Goal: Complete application form: Complete application form

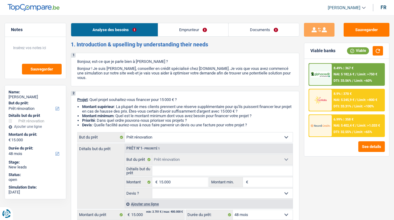
select select "renovation"
select select "48"
select select "renovation"
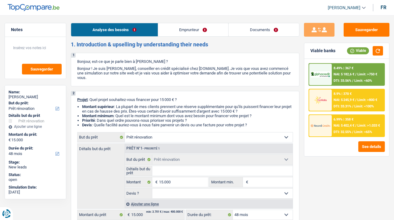
select select "48"
select select "privateEmployee"
select select "netSalary"
select select "mealVouchers"
select select "parttimeSelfemployed"
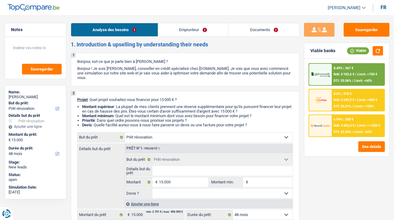
select select "ownerWithMortgage"
select select "mortgage"
select select "300"
select select "renovation"
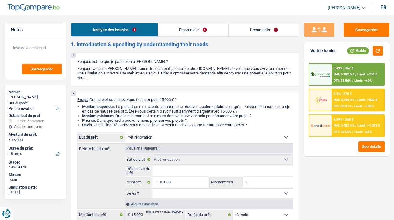
select select "48"
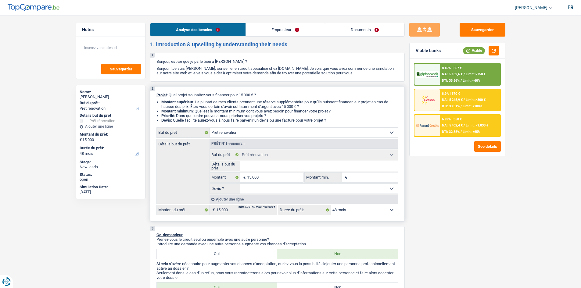
click at [313, 164] on input "Détails but du prêt" at bounding box center [319, 166] width 158 height 10
type input "T"
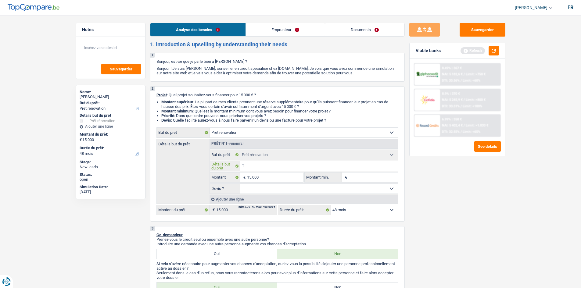
type input "To"
type input "Toi"
type input "Toit"
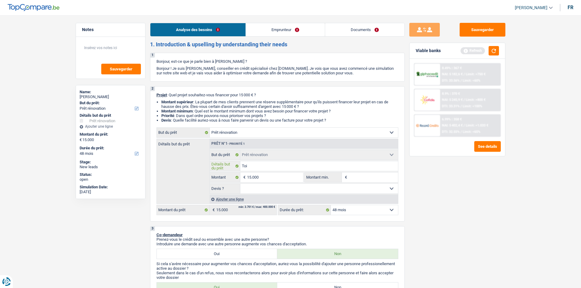
type input "Toit"
type input "Toitu"
type input "Toitur"
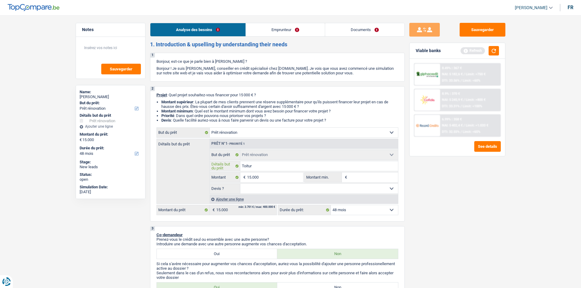
type input "Toiture"
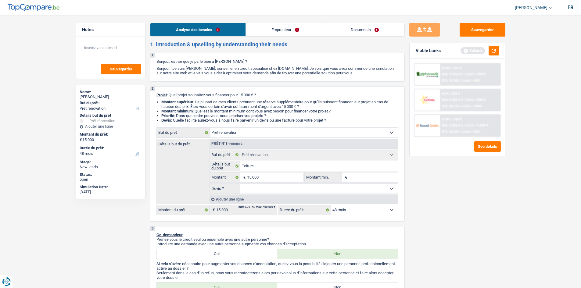
drag, startPoint x: 463, startPoint y: 192, endPoint x: 318, endPoint y: 186, distance: 145.8
click at [393, 191] on div "Sauvegarder Viable banks Refresh 8.49% | 367 € NAI: 5 182,6 € / Limit: >750 € D…" at bounding box center [457, 150] width 105 height 254
click at [277, 190] on select "Oui Non Non répondu Sélectionner une option" at bounding box center [319, 189] width 158 height 10
select select "yes"
click at [240, 184] on select "Oui Non Non répondu Sélectionner une option" at bounding box center [319, 189] width 158 height 10
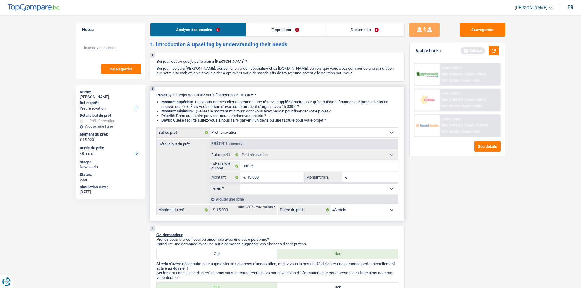
select select "yes"
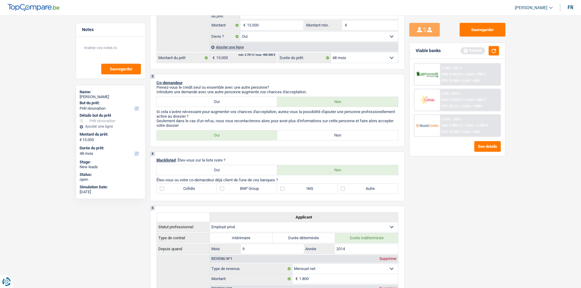
scroll to position [152, 0]
click at [393, 52] on div "Viable banks Refresh" at bounding box center [456, 51] width 95 height 16
click at [393, 52] on button "button" at bounding box center [493, 50] width 10 height 9
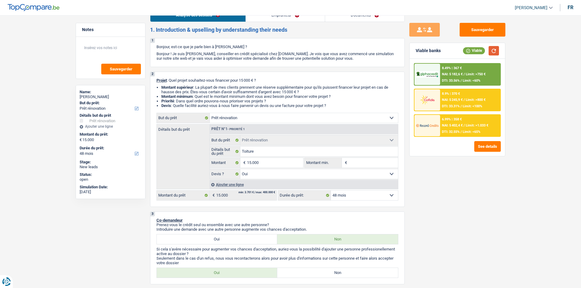
scroll to position [0, 0]
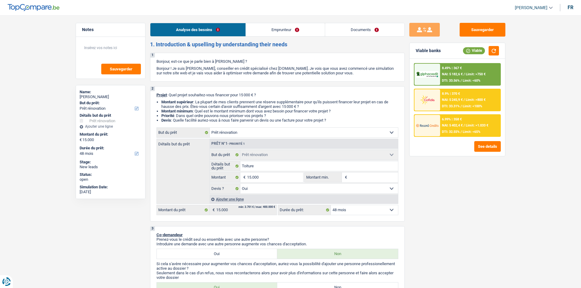
click at [291, 34] on link "Emprunteur" at bounding box center [285, 29] width 79 height 13
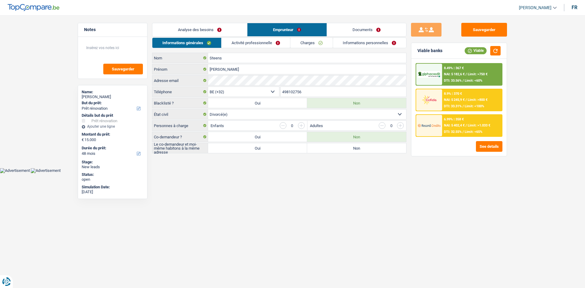
click at [225, 30] on link "Analyse des besoins" at bounding box center [199, 29] width 95 height 13
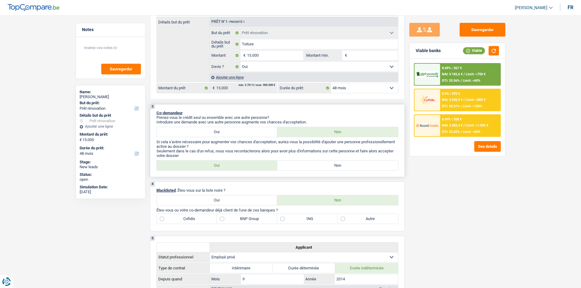
click at [342, 162] on label "Non" at bounding box center [337, 166] width 121 height 10
click at [342, 162] on input "Non" at bounding box center [337, 166] width 121 height 10
radio input "true"
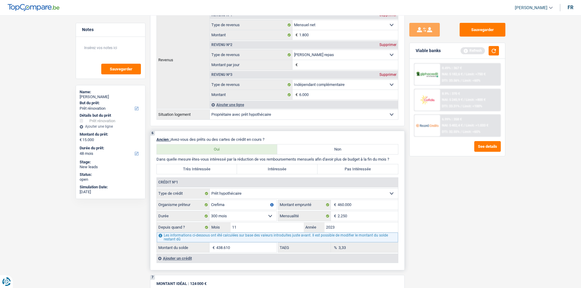
scroll to position [457, 0]
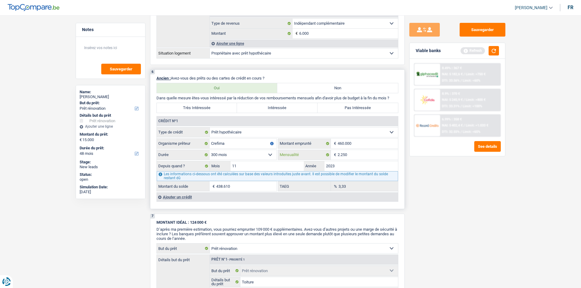
click at [366, 154] on input "2.250" at bounding box center [368, 155] width 60 height 10
click at [252, 145] on input "Crefima" at bounding box center [242, 144] width 67 height 10
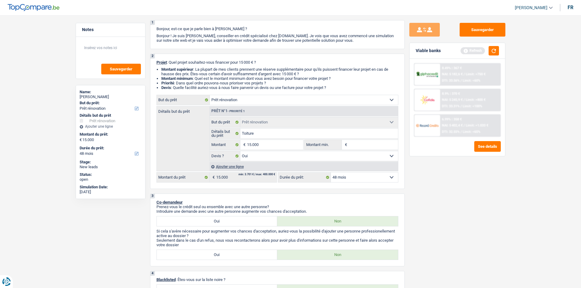
scroll to position [0, 0]
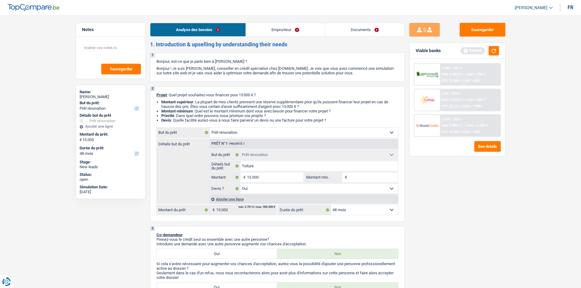
drag, startPoint x: 262, startPoint y: 31, endPoint x: 258, endPoint y: 33, distance: 4.0
click at [262, 31] on link "Emprunteur" at bounding box center [285, 29] width 79 height 13
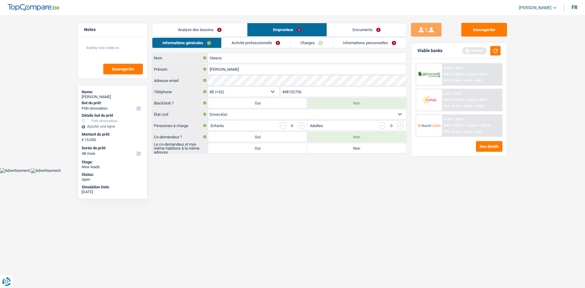
click at [223, 35] on link "Analyse des besoins" at bounding box center [199, 29] width 95 height 13
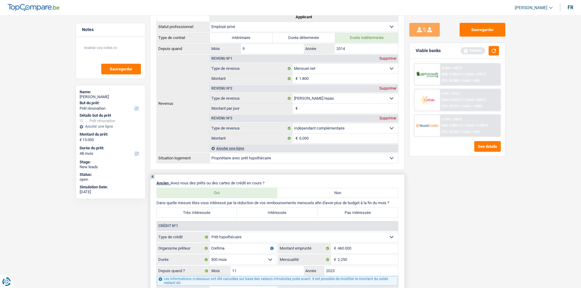
scroll to position [396, 0]
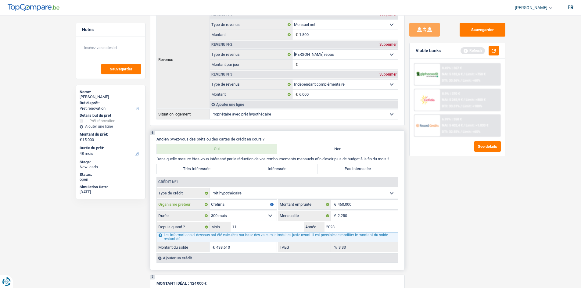
click at [248, 204] on input "Crefima" at bounding box center [242, 205] width 67 height 10
type input "C"
type input "Alpha credit"
click at [367, 169] on label "Pas Intéressée" at bounding box center [357, 169] width 80 height 10
click at [367, 169] on input "Pas Intéressée" at bounding box center [357, 169] width 80 height 10
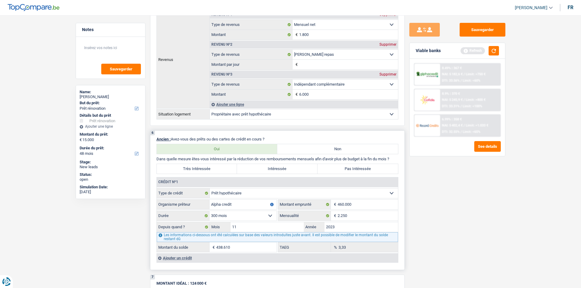
radio input "true"
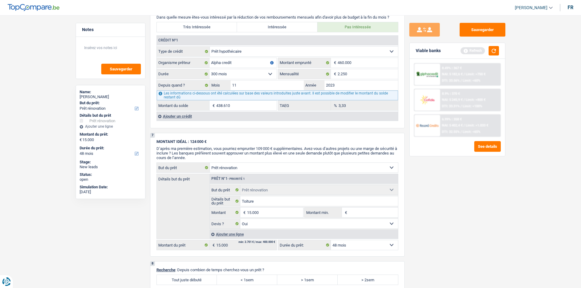
scroll to position [610, 0]
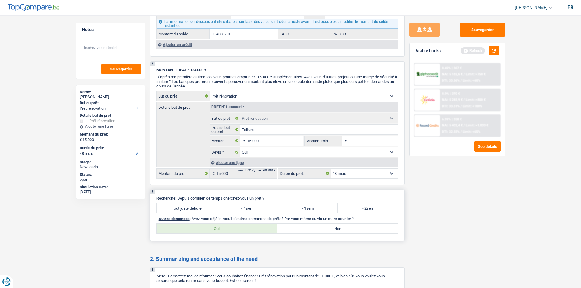
drag, startPoint x: 180, startPoint y: 206, endPoint x: 365, endPoint y: 233, distance: 186.7
click at [183, 204] on label "Tout juste débuté" at bounding box center [187, 208] width 60 height 10
click at [199, 211] on label "Tout juste débuté" at bounding box center [187, 208] width 60 height 10
click at [199, 211] on input "Tout juste débuté" at bounding box center [187, 208] width 60 height 10
radio input "true"
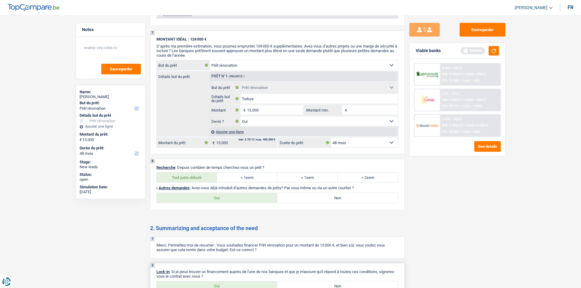
scroll to position [708, 0]
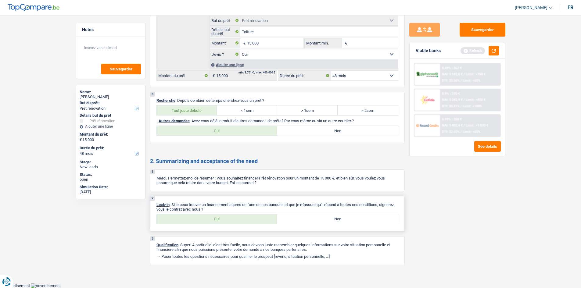
click at [243, 217] on label "Oui" at bounding box center [217, 219] width 121 height 10
click at [243, 217] on input "Oui" at bounding box center [217, 219] width 121 height 10
radio input "true"
click at [355, 129] on label "Non" at bounding box center [337, 131] width 121 height 10
click at [355, 129] on input "Non" at bounding box center [337, 131] width 121 height 10
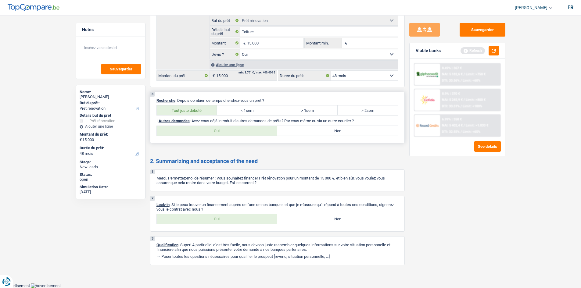
radio input "true"
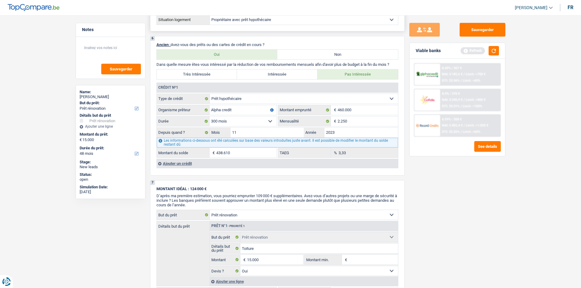
scroll to position [372, 0]
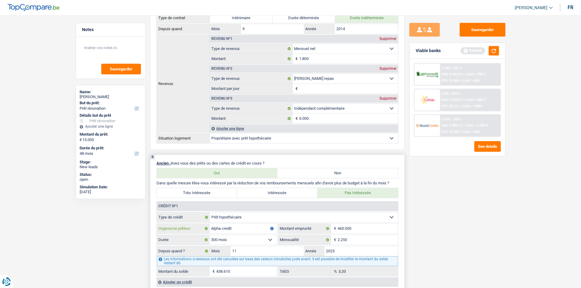
click at [252, 220] on input "Alpha credit" at bounding box center [242, 229] width 67 height 10
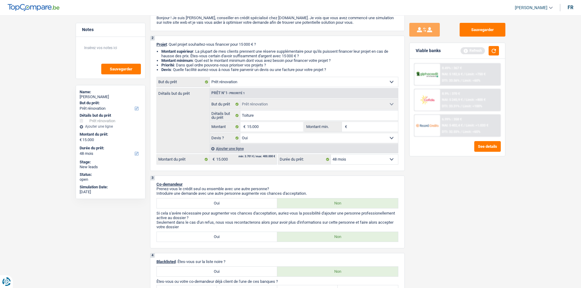
scroll to position [0, 0]
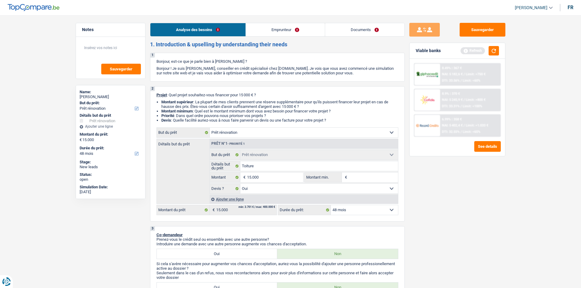
click at [269, 30] on link "Emprunteur" at bounding box center [285, 29] width 79 height 13
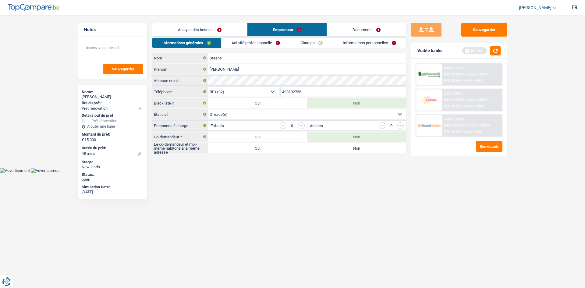
click at [213, 28] on link "Analyse des besoins" at bounding box center [199, 29] width 95 height 13
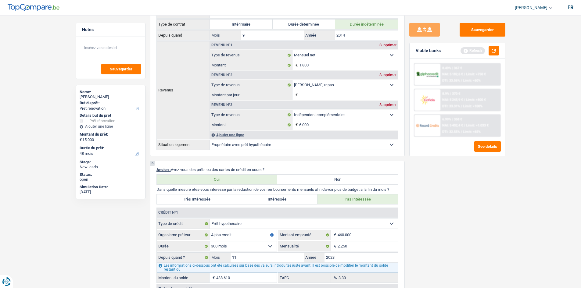
scroll to position [183, 0]
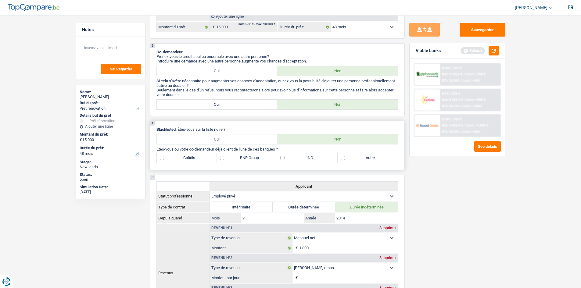
click at [244, 155] on label "BNP Group" at bounding box center [247, 158] width 60 height 10
click at [244, 155] on input "BNP Group" at bounding box center [247, 158] width 60 height 10
checkbox input "true"
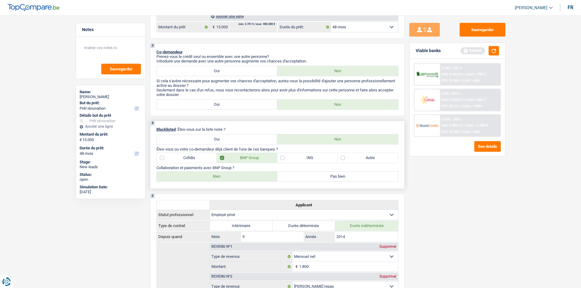
drag, startPoint x: 208, startPoint y: 173, endPoint x: 265, endPoint y: 171, distance: 57.4
click at [208, 173] on label "Bien" at bounding box center [217, 177] width 121 height 10
click at [208, 173] on input "Bien" at bounding box center [217, 177] width 121 height 10
radio input "true"
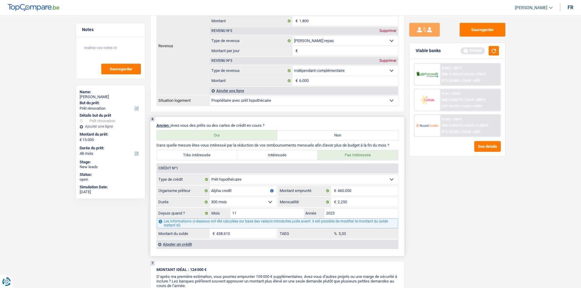
scroll to position [457, 0]
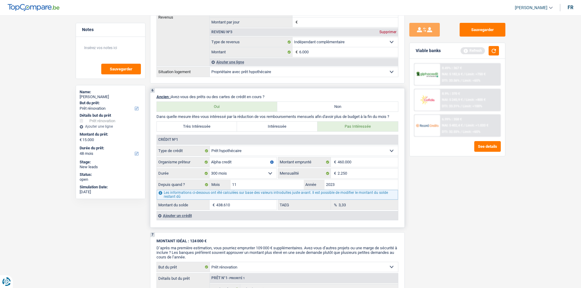
click at [256, 173] on select "120 mois 132 mois 144 mois 180 mois 240 mois 300 mois 360 mois 420 mois Sélecti…" at bounding box center [242, 174] width 67 height 10
click at [254, 173] on select "120 mois 132 mois 144 mois 180 mois 240 mois 300 mois 360 mois 420 mois Sélecti…" at bounding box center [242, 174] width 67 height 10
click at [244, 161] on input "Alpha credit" at bounding box center [242, 162] width 67 height 10
type input "A"
type input "BNP"
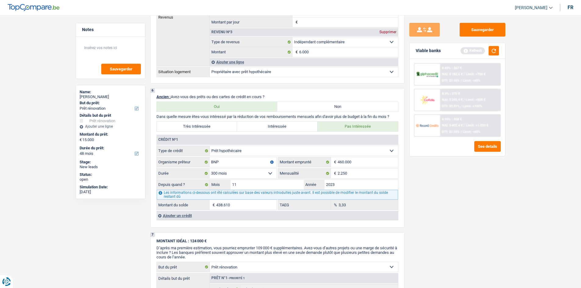
drag, startPoint x: 478, startPoint y: 199, endPoint x: 464, endPoint y: 210, distance: 17.6
click at [393, 201] on div "Sauvegarder Viable banks Refresh 8.49% | 367 € NAI: 5 182,6 € / Limit: >750 € D…" at bounding box center [457, 150] width 105 height 254
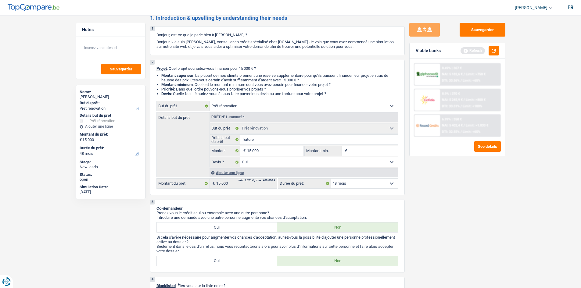
scroll to position [0, 0]
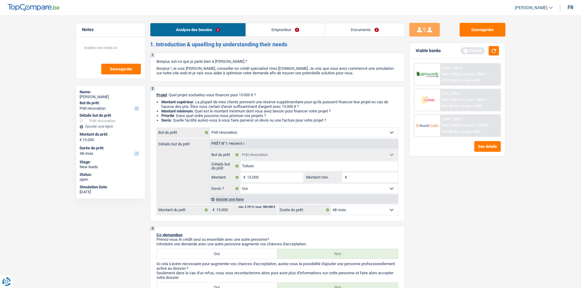
click at [288, 27] on link "Emprunteur" at bounding box center [285, 29] width 79 height 13
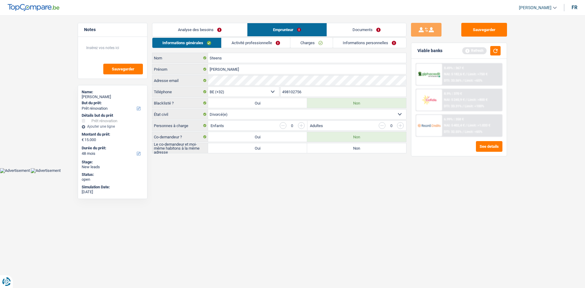
click at [230, 31] on link "Analyse des besoins" at bounding box center [199, 29] width 95 height 13
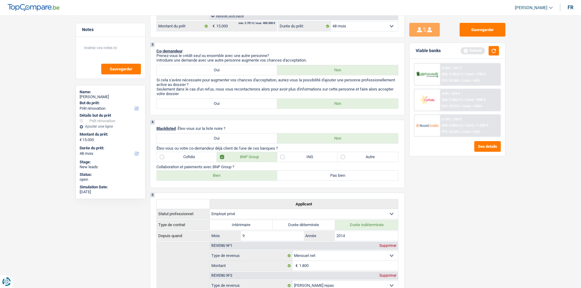
scroll to position [244, 0]
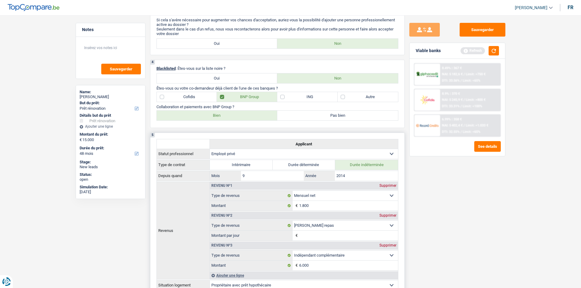
drag, startPoint x: 386, startPoint y: 214, endPoint x: 395, endPoint y: 211, distance: 9.5
click at [386, 214] on div "Supprimer" at bounding box center [388, 216] width 20 height 4
select select "parttimeSelfemployed"
type input "8"
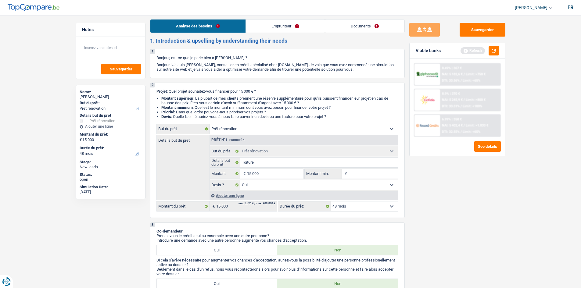
scroll to position [0, 0]
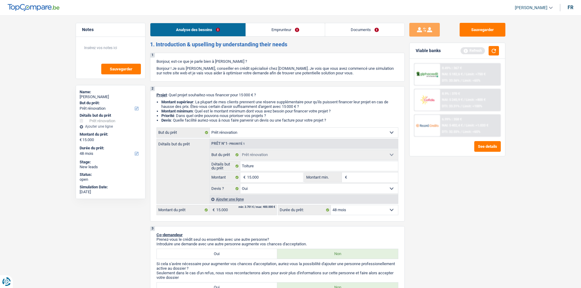
click at [275, 36] on li "Emprunteur" at bounding box center [284, 30] width 79 height 14
click at [280, 33] on link "Emprunteur" at bounding box center [285, 29] width 79 height 13
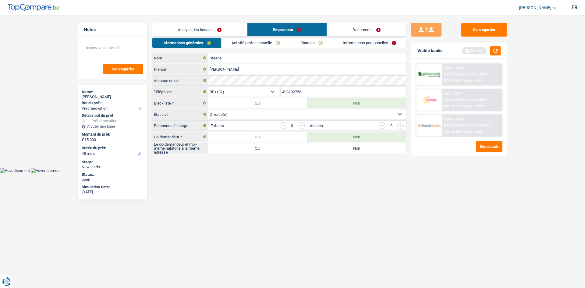
click at [359, 151] on label "Non" at bounding box center [356, 148] width 99 height 10
click at [359, 151] on input "Non" at bounding box center [356, 148] width 99 height 10
radio input "true"
click at [258, 42] on link "Activité professionnelle" at bounding box center [256, 43] width 69 height 10
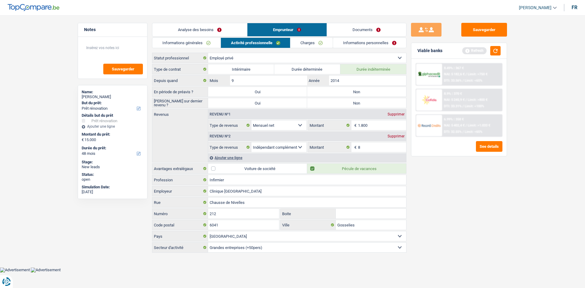
click at [339, 90] on label "Non" at bounding box center [356, 92] width 99 height 10
click at [339, 90] on input "Non" at bounding box center [356, 92] width 99 height 10
radio input "true"
click at [337, 100] on label "Non" at bounding box center [356, 103] width 99 height 10
click at [337, 100] on input "Non" at bounding box center [356, 103] width 99 height 10
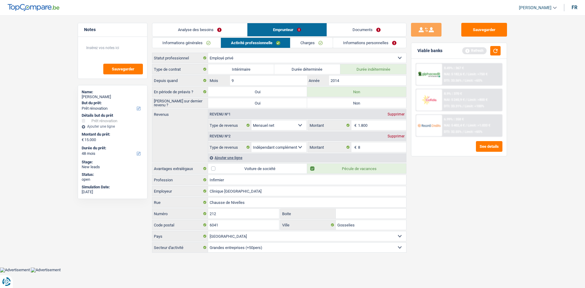
radio input "true"
click at [355, 77] on input "2014" at bounding box center [367, 81] width 77 height 10
click at [245, 157] on div "Ajouter une ligne" at bounding box center [307, 157] width 198 height 9
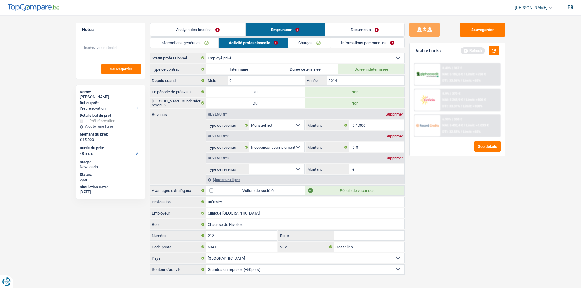
click at [289, 166] on select "Allocation d'handicap Allocations chômage Allocations familiales Chèques repas …" at bounding box center [276, 169] width 55 height 10
select select "other"
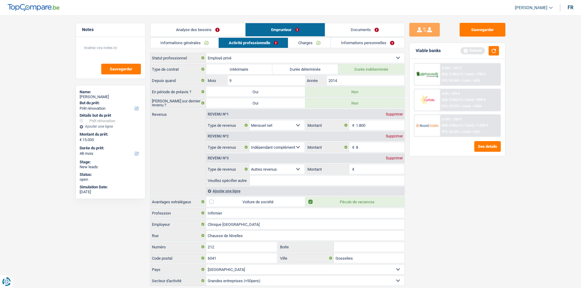
drag, startPoint x: 398, startPoint y: 136, endPoint x: 432, endPoint y: 148, distance: 36.3
click at [393, 136] on div "Supprimer" at bounding box center [394, 136] width 20 height 4
select select "other"
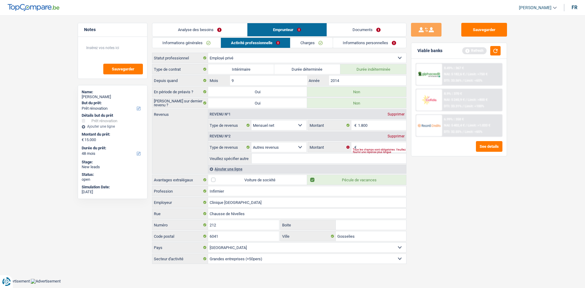
drag, startPoint x: 462, startPoint y: 180, endPoint x: 455, endPoint y: 177, distance: 7.9
click at [393, 180] on div "Sauvegarder Viable banks Refresh 8.49% | 367 € NAI: 5 182,6 € / Limit: >750 € D…" at bounding box center [459, 150] width 105 height 254
click at [374, 125] on input "1.800" at bounding box center [382, 125] width 48 height 10
click at [287, 157] on input "Veuillez spécifier autre" at bounding box center [329, 159] width 155 height 10
click at [376, 143] on input "Montant" at bounding box center [382, 147] width 48 height 10
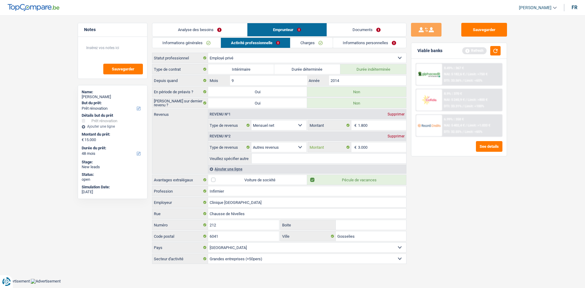
type input "3.000"
click at [393, 203] on div "Sauvegarder Viable banks Refresh 8.49% | 367 € NAI: 5 182,6 € / Limit: >750 € D…" at bounding box center [459, 150] width 105 height 254
click at [326, 154] on input "Veuillez spécifier autre" at bounding box center [329, 159] width 155 height 10
click at [316, 158] on input "Veuillez spécifier autre" at bounding box center [329, 159] width 155 height 10
drag, startPoint x: 295, startPoint y: 158, endPoint x: 258, endPoint y: 156, distance: 37.2
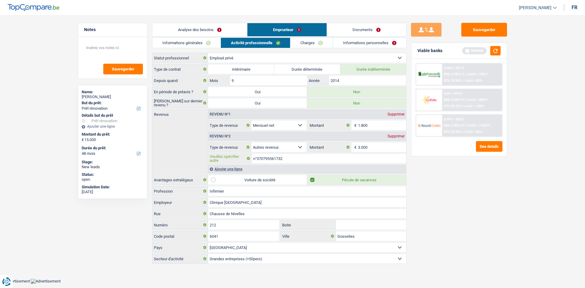
click at [258, 156] on input "n°070795561732" at bounding box center [329, 159] width 155 height 10
drag, startPoint x: 301, startPoint y: 157, endPoint x: 309, endPoint y: 157, distance: 8.2
click at [301, 157] on input "n°070795561732" at bounding box center [329, 159] width 155 height 10
click at [305, 157] on input "n°070795561732" at bounding box center [329, 159] width 155 height 10
click at [261, 158] on input "n°070795561732" at bounding box center [329, 159] width 155 height 10
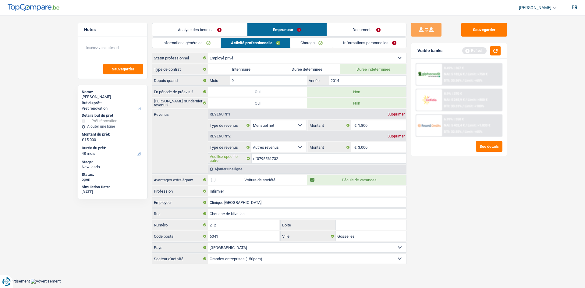
drag, startPoint x: 285, startPoint y: 158, endPoint x: 257, endPoint y: 159, distance: 28.1
click at [257, 159] on input "n°0795561732" at bounding box center [329, 159] width 155 height 10
drag, startPoint x: 523, startPoint y: 228, endPoint x: 512, endPoint y: 229, distance: 11.3
click at [393, 220] on main "Notes Sauvegarder Name: [PERSON_NAME] But du prêt: Confort maison: meubles, tex…" at bounding box center [292, 144] width 585 height 270
click at [307, 154] on input "n°0795561732" at bounding box center [329, 159] width 155 height 10
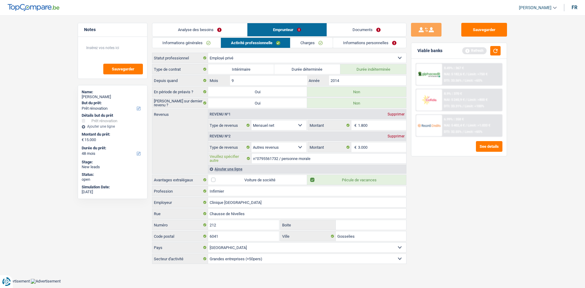
type input "n°0795561732 / personne morale"
click at [393, 209] on div "Sauvegarder Viable banks Refresh 8.49% | 367 € NAI: 5 182,6 € / Limit: >750 € D…" at bounding box center [459, 150] width 105 height 254
click at [346, 157] on input "n°0795561732 / personne morale" at bounding box center [329, 159] width 155 height 10
click at [393, 195] on div "Sauvegarder Viable banks Refresh 8.49% | 367 € NAI: 5 182,6 € / Limit: >750 € D…" at bounding box center [459, 150] width 105 height 254
click at [314, 39] on link "Charges" at bounding box center [312, 43] width 42 height 10
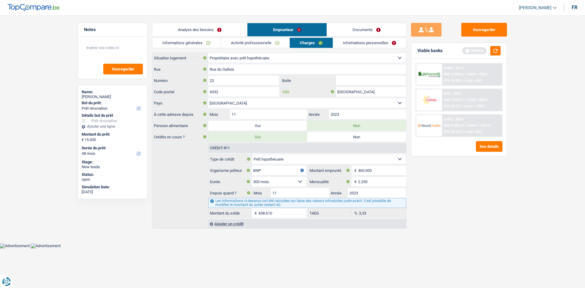
click at [361, 90] on input "[GEOGRAPHIC_DATA]" at bounding box center [371, 92] width 70 height 10
click at [364, 47] on link "Informations personnelles" at bounding box center [369, 43] width 73 height 10
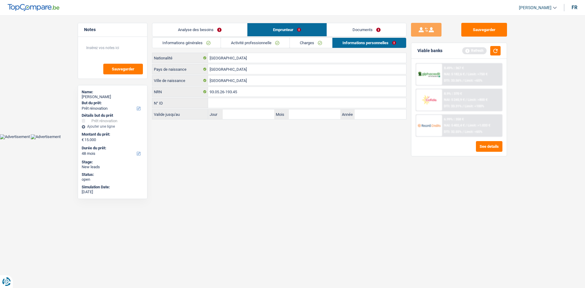
click at [195, 48] on li "Informations générales" at bounding box center [186, 43] width 69 height 11
click at [205, 42] on link "Informations générales" at bounding box center [186, 43] width 68 height 10
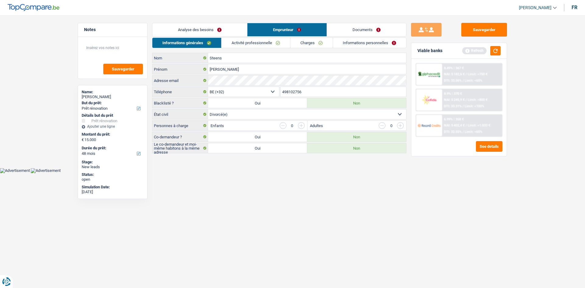
click at [211, 31] on link "Analyse des besoins" at bounding box center [199, 29] width 95 height 13
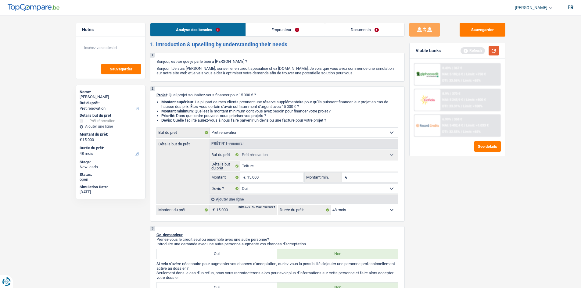
drag, startPoint x: 490, startPoint y: 51, endPoint x: 487, endPoint y: 51, distance: 3.1
click at [393, 51] on button "button" at bounding box center [493, 50] width 10 height 9
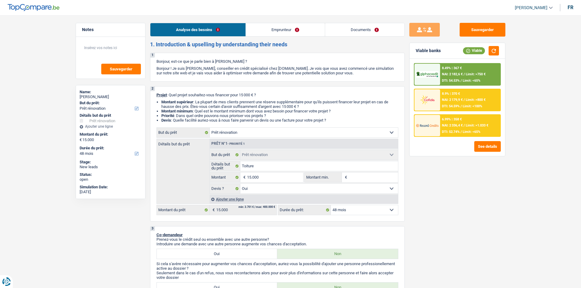
click at [390, 33] on link "Documents" at bounding box center [364, 29] width 79 height 13
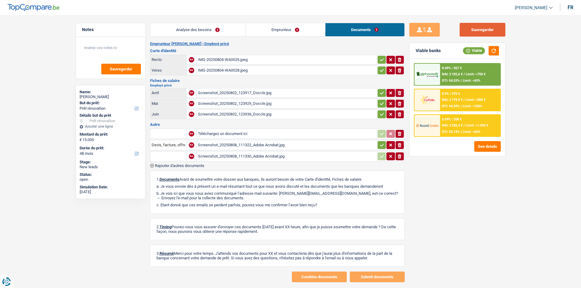
click at [393, 31] on button "Sauvegarder" at bounding box center [482, 30] width 46 height 14
click at [247, 93] on div "Screenshot_20250802_123917_Doccle.jpg" at bounding box center [286, 92] width 177 height 9
click at [247, 58] on div "IMG-20250804-WA0026.jpeg" at bounding box center [286, 59] width 177 height 9
drag, startPoint x: 270, startPoint y: 140, endPoint x: 270, endPoint y: 144, distance: 3.4
click at [270, 144] on div "Screenshot_20250808_111322_Adobe Acrobat.jpg" at bounding box center [286, 145] width 177 height 9
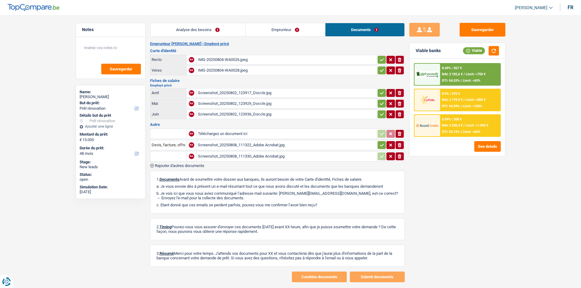
click at [250, 155] on div "Screenshot_20250808_111330_Adobe Acrobat.jpg" at bounding box center [286, 156] width 177 height 9
click at [269, 143] on div "Screenshot_20250808_111322_Adobe Acrobat.jpg" at bounding box center [286, 145] width 177 height 9
click at [393, 32] on button "Sauvegarder" at bounding box center [482, 30] width 46 height 14
drag, startPoint x: 216, startPoint y: 36, endPoint x: 225, endPoint y: 38, distance: 9.5
click at [216, 36] on link "Analyse des besoins" at bounding box center [197, 29] width 95 height 13
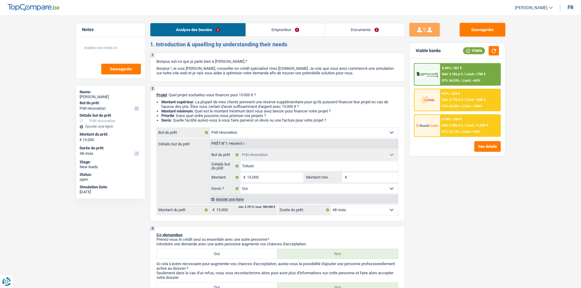
click at [360, 32] on link "Documents" at bounding box center [364, 29] width 79 height 13
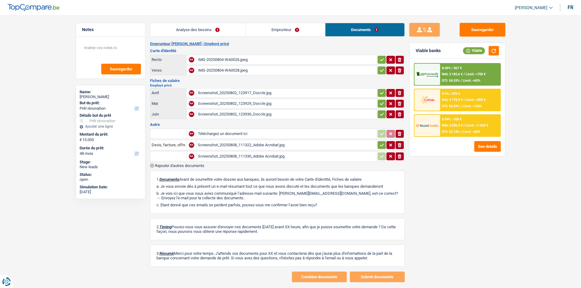
click at [296, 32] on link "Emprunteur" at bounding box center [285, 29] width 79 height 13
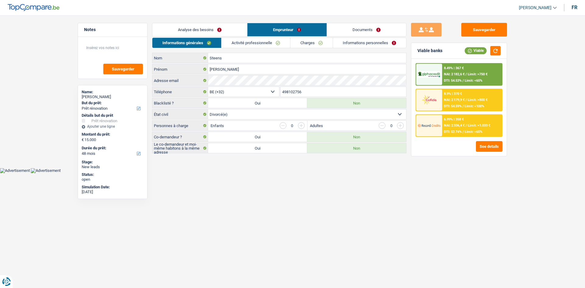
click at [282, 40] on link "Activité professionnelle" at bounding box center [256, 43] width 69 height 10
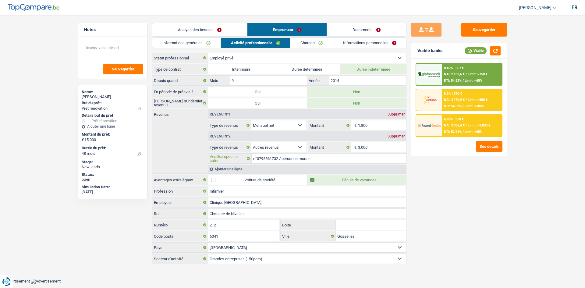
click at [367, 161] on input "n°0795561732 / personne morale" at bounding box center [329, 159] width 155 height 10
click at [393, 173] on div "Sauvegarder Viable banks Viable 8.49% | 367 € NAI: 2 182,6 € / Limit: >750 € DT…" at bounding box center [459, 150] width 105 height 254
click at [363, 39] on link "Informations personnelles" at bounding box center [369, 43] width 73 height 10
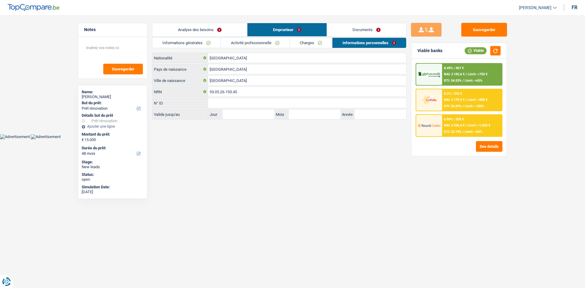
click at [367, 31] on link "Documents" at bounding box center [366, 29] width 79 height 13
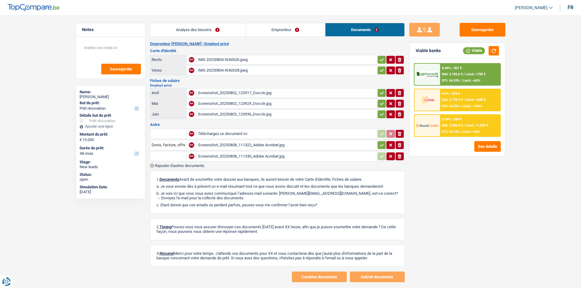
click at [277, 22] on main "Notes Sauvegarder Name: [PERSON_NAME] But du prêt: Confort maison: meubles, tex…" at bounding box center [290, 152] width 581 height 287
click at [279, 28] on link "Emprunteur" at bounding box center [285, 29] width 79 height 13
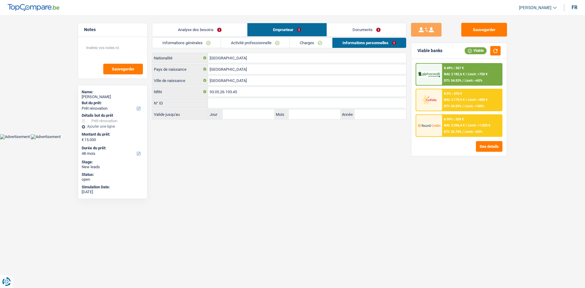
click at [305, 35] on link "Emprunteur" at bounding box center [287, 29] width 79 height 13
click at [305, 39] on link "Charges" at bounding box center [311, 43] width 42 height 10
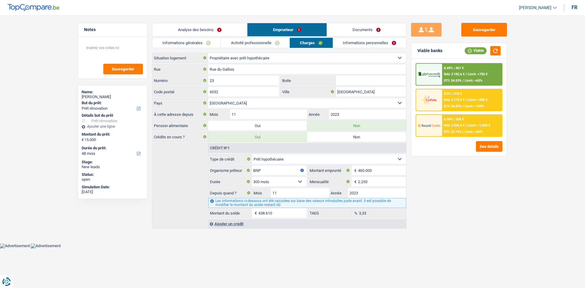
click at [356, 39] on link "Informations personnelles" at bounding box center [369, 43] width 73 height 10
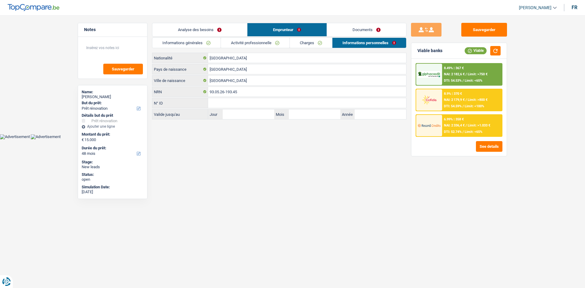
click at [285, 43] on link "Activité professionnelle" at bounding box center [255, 43] width 69 height 10
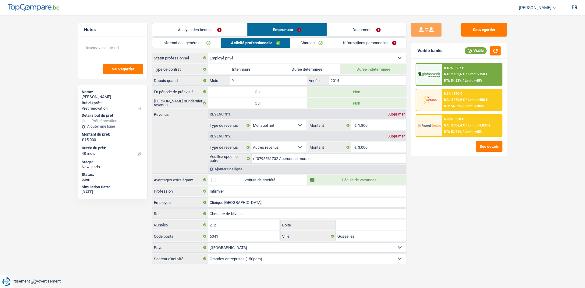
click at [365, 44] on link "Informations personnelles" at bounding box center [369, 43] width 73 height 10
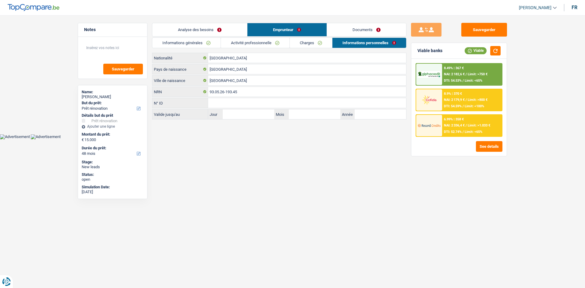
drag, startPoint x: 367, startPoint y: 33, endPoint x: 374, endPoint y: 34, distance: 6.8
click at [368, 33] on link "Documents" at bounding box center [366, 29] width 79 height 13
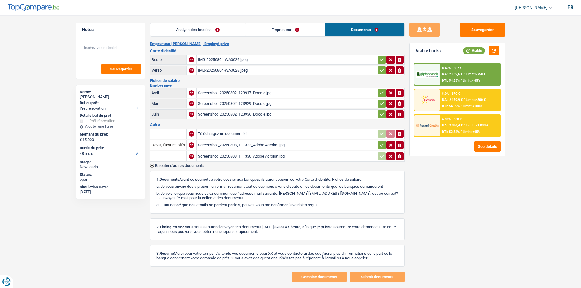
click at [184, 165] on span "Rajouter d'autres documents" at bounding box center [179, 166] width 49 height 4
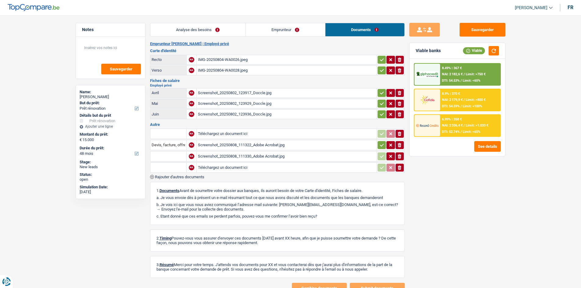
click at [181, 173] on td at bounding box center [168, 168] width 36 height 10
click at [188, 178] on span "Rajouter d'autres documents" at bounding box center [179, 177] width 49 height 4
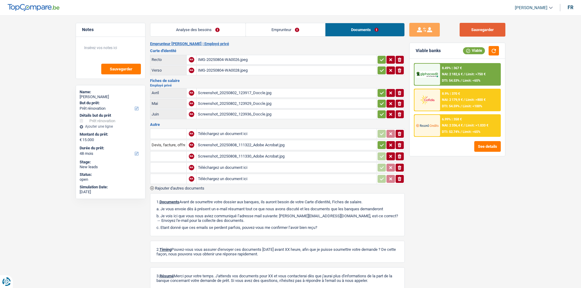
click at [393, 29] on button "Sauvegarder" at bounding box center [482, 30] width 46 height 14
click at [123, 48] on textarea at bounding box center [110, 50] width 61 height 18
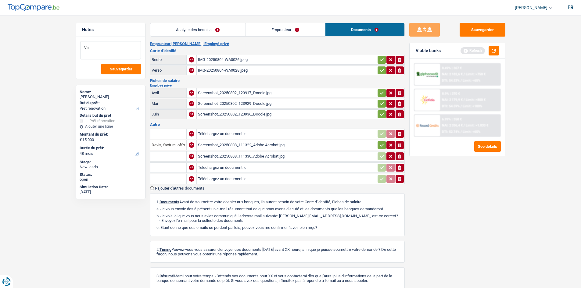
type textarea "V"
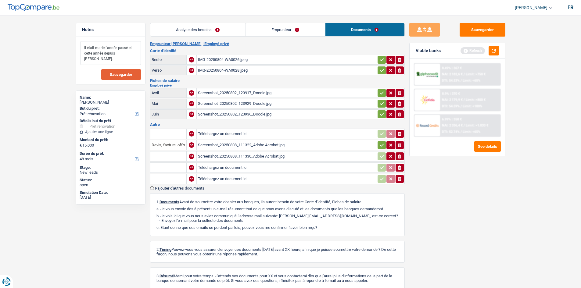
type textarea "Il était marié l'année passé et cette année depuis [PERSON_NAME]."
click at [132, 73] on button "Sauvegarder" at bounding box center [121, 74] width 40 height 11
click at [307, 30] on link "Emprunteur" at bounding box center [285, 29] width 79 height 13
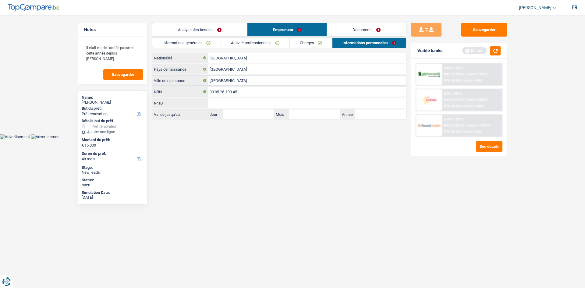
drag, startPoint x: 328, startPoint y: 44, endPoint x: 348, endPoint y: 43, distance: 19.5
click at [328, 43] on link "Charges" at bounding box center [311, 43] width 42 height 10
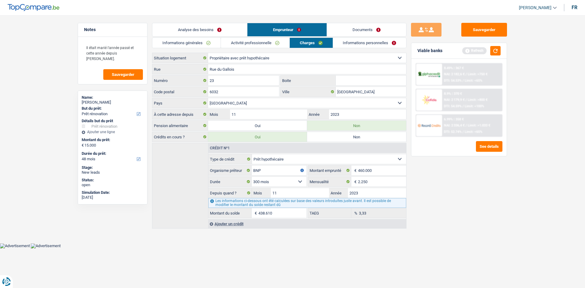
click at [362, 43] on link "Informations personnelles" at bounding box center [369, 43] width 73 height 10
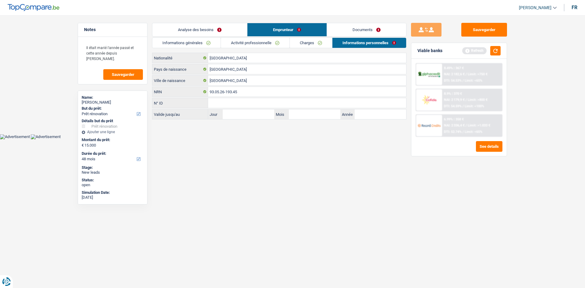
click at [368, 28] on link "Documents" at bounding box center [366, 29] width 79 height 13
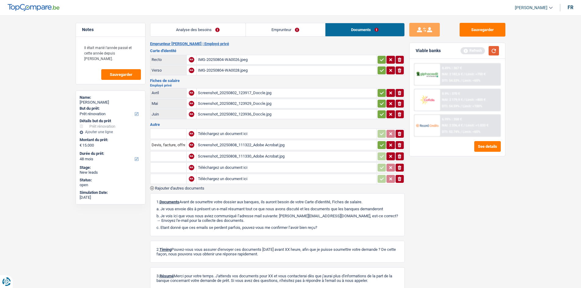
click at [393, 47] on div "Refresh" at bounding box center [479, 50] width 38 height 9
click at [393, 49] on button "button" at bounding box center [493, 50] width 10 height 9
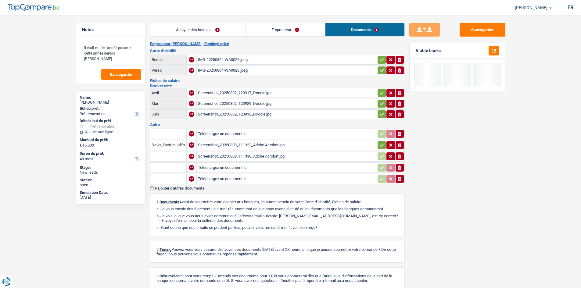
click at [220, 27] on link "Analyse des besoins" at bounding box center [197, 29] width 95 height 13
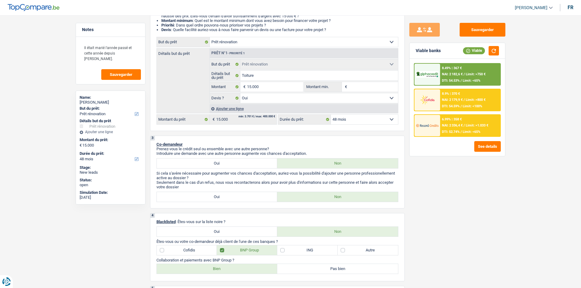
scroll to position [1, 0]
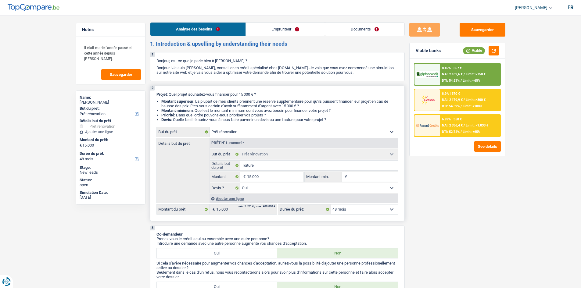
click at [380, 213] on select "12 mois 18 mois 24 mois 30 mois 36 mois 42 mois 48 mois 60 mois Sélectionner un…" at bounding box center [364, 210] width 67 height 10
select select "60"
click at [331, 205] on select "12 mois 18 mois 24 mois 30 mois 36 mois 42 mois 48 mois 60 mois Sélectionner un…" at bounding box center [364, 210] width 67 height 10
select select "60"
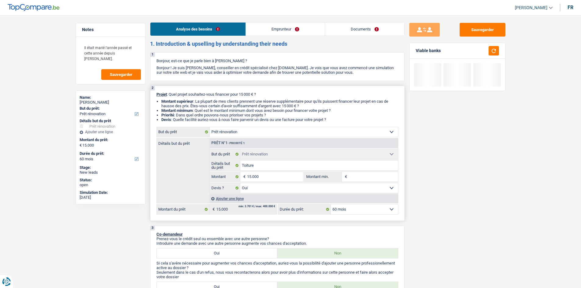
click at [369, 212] on select "12 mois 18 mois 24 mois 30 mois 36 mois 42 mois 48 mois 60 mois Sélectionner un…" at bounding box center [364, 210] width 67 height 10
click at [393, 203] on div "Sauvegarder Viable banks" at bounding box center [457, 150] width 105 height 254
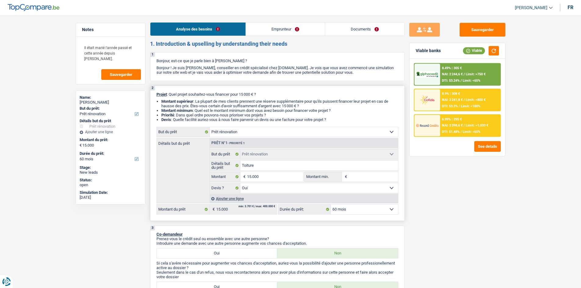
click at [373, 209] on select "12 mois 18 mois 24 mois 30 mois 36 mois 42 mois 48 mois 60 mois Sélectionner un…" at bounding box center [364, 210] width 67 height 10
select select "48"
click at [331, 205] on select "12 mois 18 mois 24 mois 30 mois 36 mois 42 mois 48 mois 60 mois Sélectionner un…" at bounding box center [364, 210] width 67 height 10
select select "48"
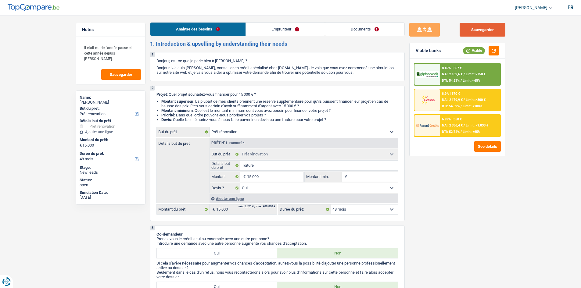
click at [393, 24] on button "Sauvegarder" at bounding box center [482, 30] width 46 height 14
click at [364, 26] on link "Documents" at bounding box center [364, 29] width 79 height 13
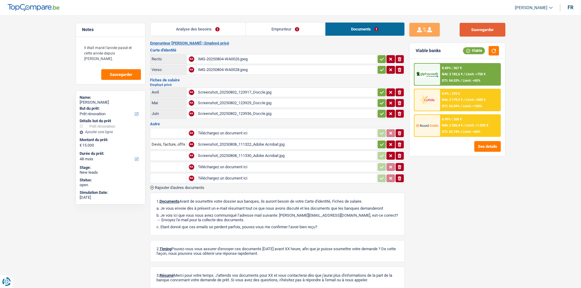
click at [393, 34] on button "Sauvegarder" at bounding box center [482, 30] width 46 height 14
click at [105, 67] on div "Il était marié l'année passé et cette année depuis [PERSON_NAME]. Sauvegarder" at bounding box center [110, 60] width 69 height 47
click at [124, 71] on button "Sauvegarder" at bounding box center [121, 74] width 40 height 11
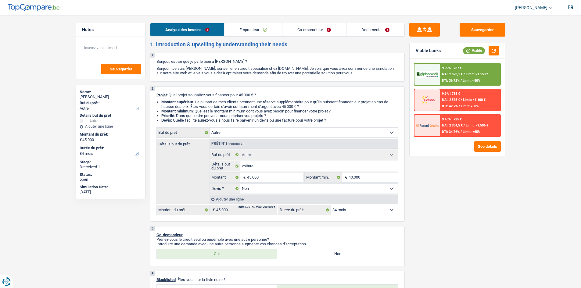
select select "other"
select select "84"
select select "other"
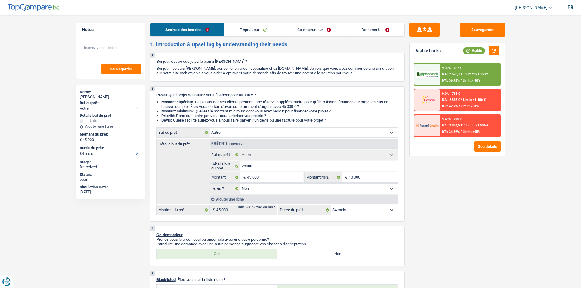
select select "false"
select select "84"
select select "unemployed"
select select "privateEmployee"
select select "unemployment"
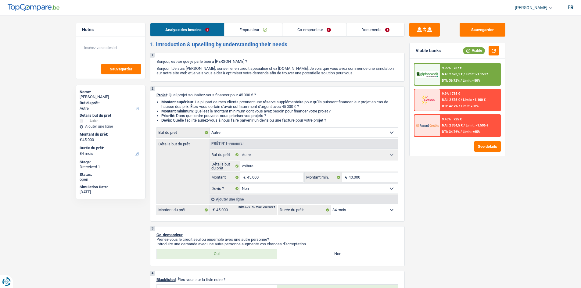
select select "netSalary"
select select "mealVouchers"
select select "liveWithParents"
select select "rents"
select select "other"
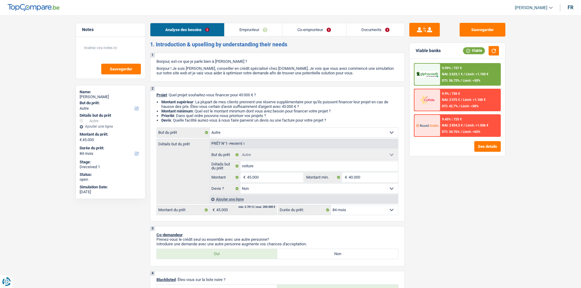
select select "other"
select select "false"
select select "84"
click at [372, 34] on link "Documents" at bounding box center [375, 29] width 58 height 13
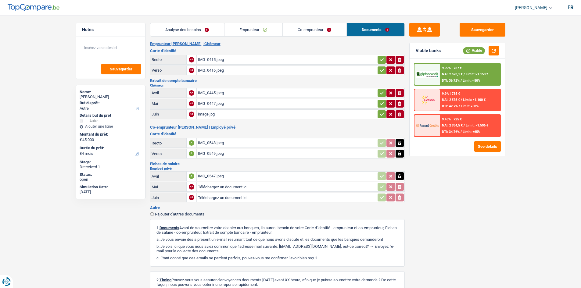
click at [227, 113] on div "image.jpg" at bounding box center [286, 114] width 177 height 9
click at [225, 176] on div "IMG_0547.jpeg" at bounding box center [286, 176] width 177 height 9
click at [221, 31] on link "Analyse des besoins" at bounding box center [187, 29] width 74 height 13
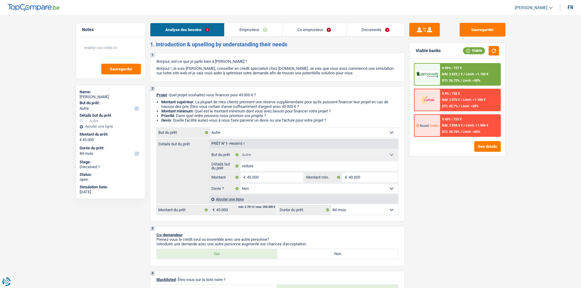
click at [383, 26] on link "Documents" at bounding box center [375, 29] width 58 height 13
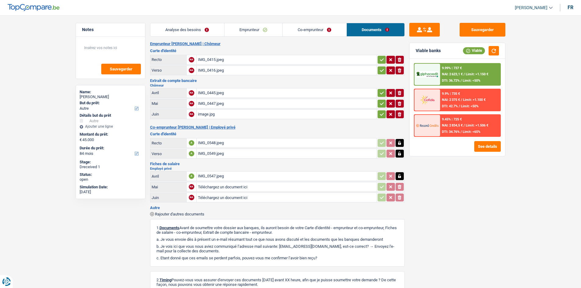
click at [195, 30] on link "Analyse des besoins" at bounding box center [187, 29] width 74 height 13
